Goal: Task Accomplishment & Management: Manage account settings

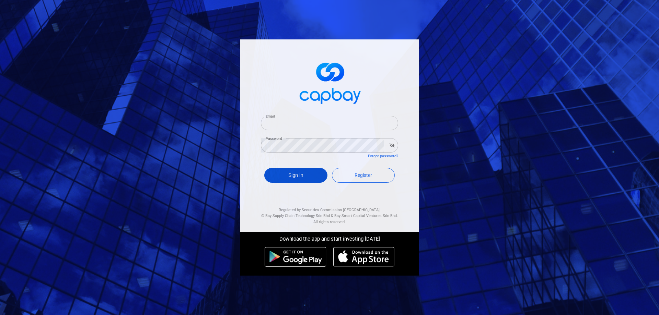
type input "[EMAIL_ADDRESS][DOMAIN_NAME]"
click at [294, 173] on button "Sign In" at bounding box center [295, 175] width 63 height 15
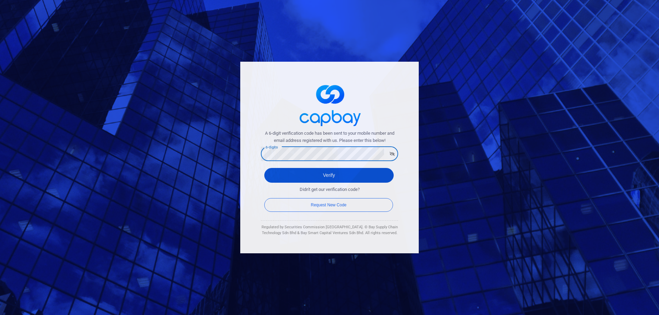
click at [280, 173] on button "Verify" at bounding box center [328, 175] width 129 height 15
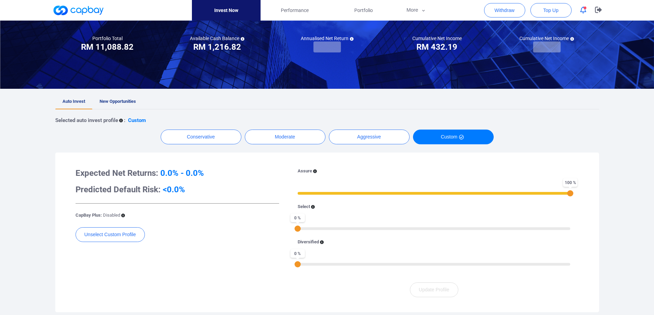
scroll to position [34, 0]
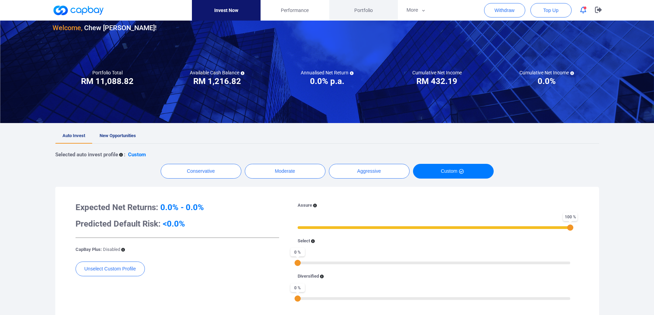
click at [371, 6] on link "Portfolio" at bounding box center [363, 10] width 69 height 21
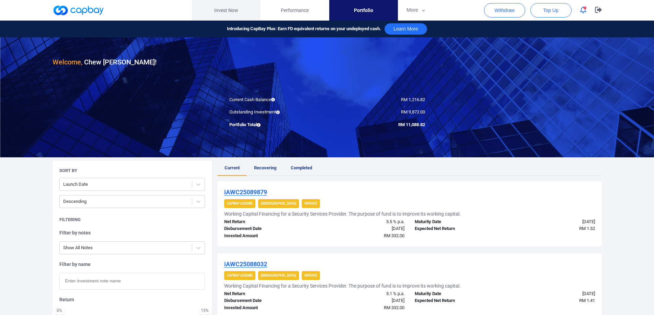
click at [232, 5] on link "Invest Now" at bounding box center [226, 10] width 69 height 21
